Goal: Task Accomplishment & Management: Use online tool/utility

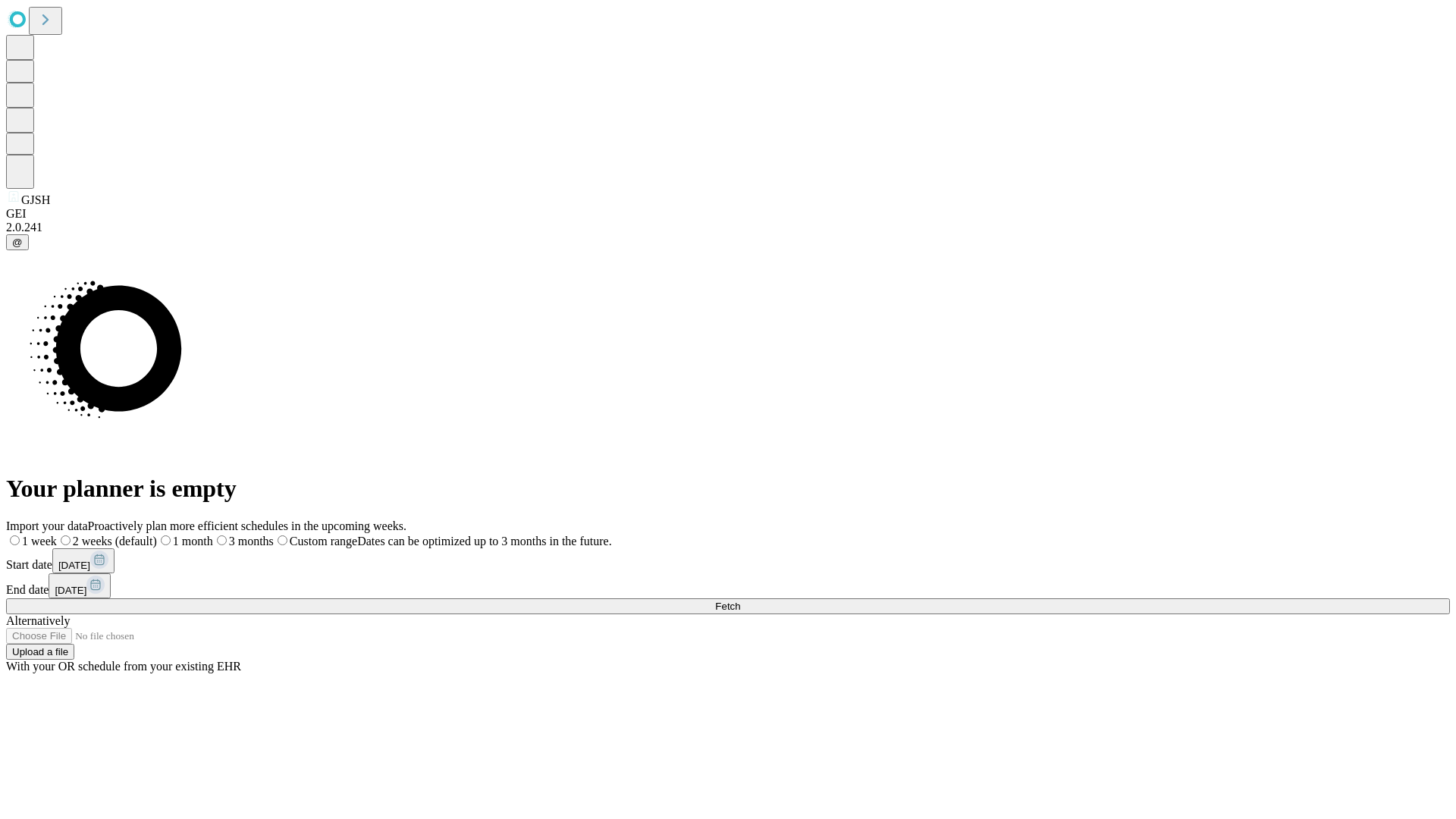
click at [741, 600] on span "Fetch" at bounding box center [728, 605] width 25 height 11
